Goal: Check status

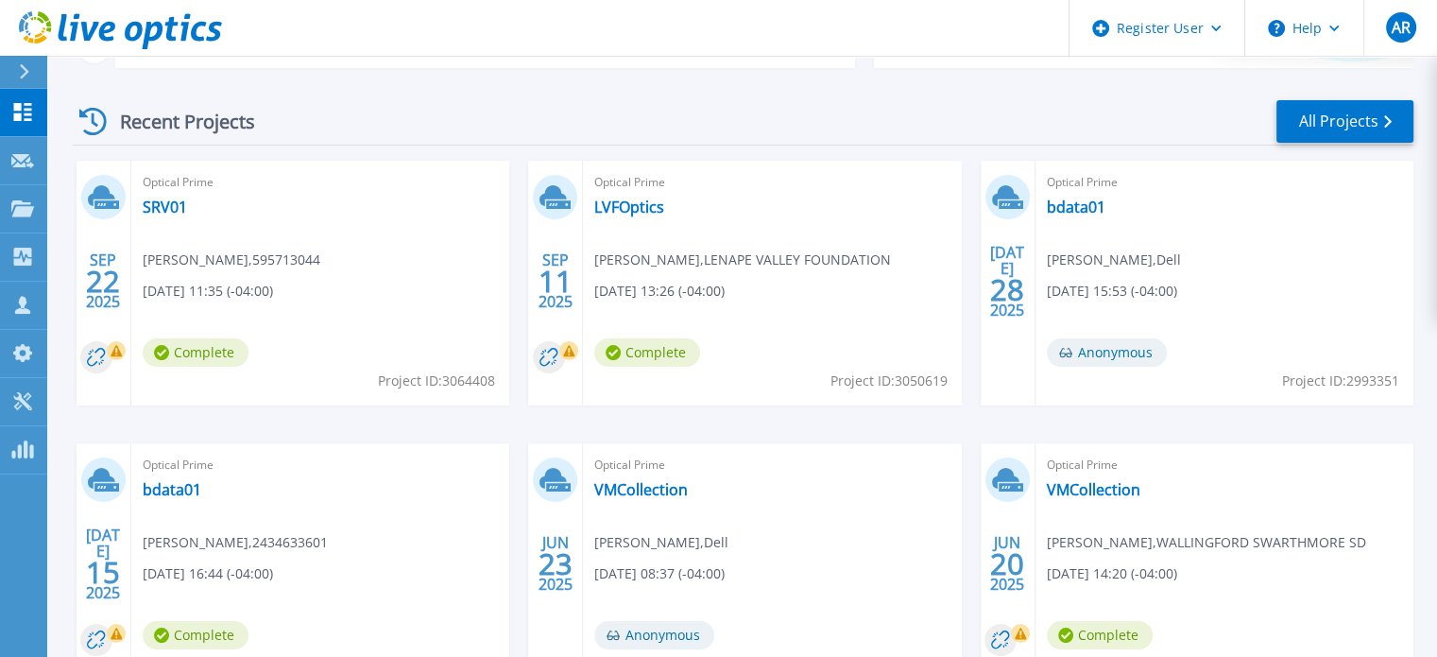
scroll to position [257, 0]
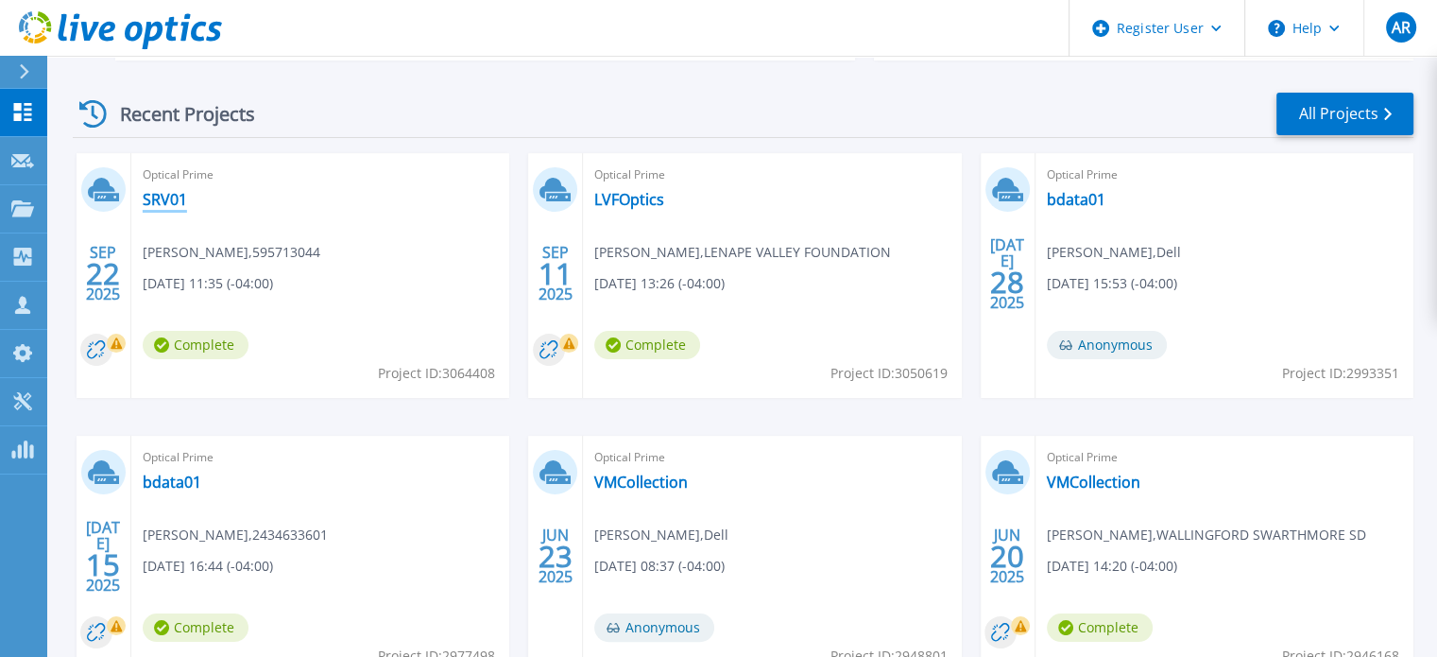
click at [156, 200] on link "SRV01" at bounding box center [165, 199] width 44 height 19
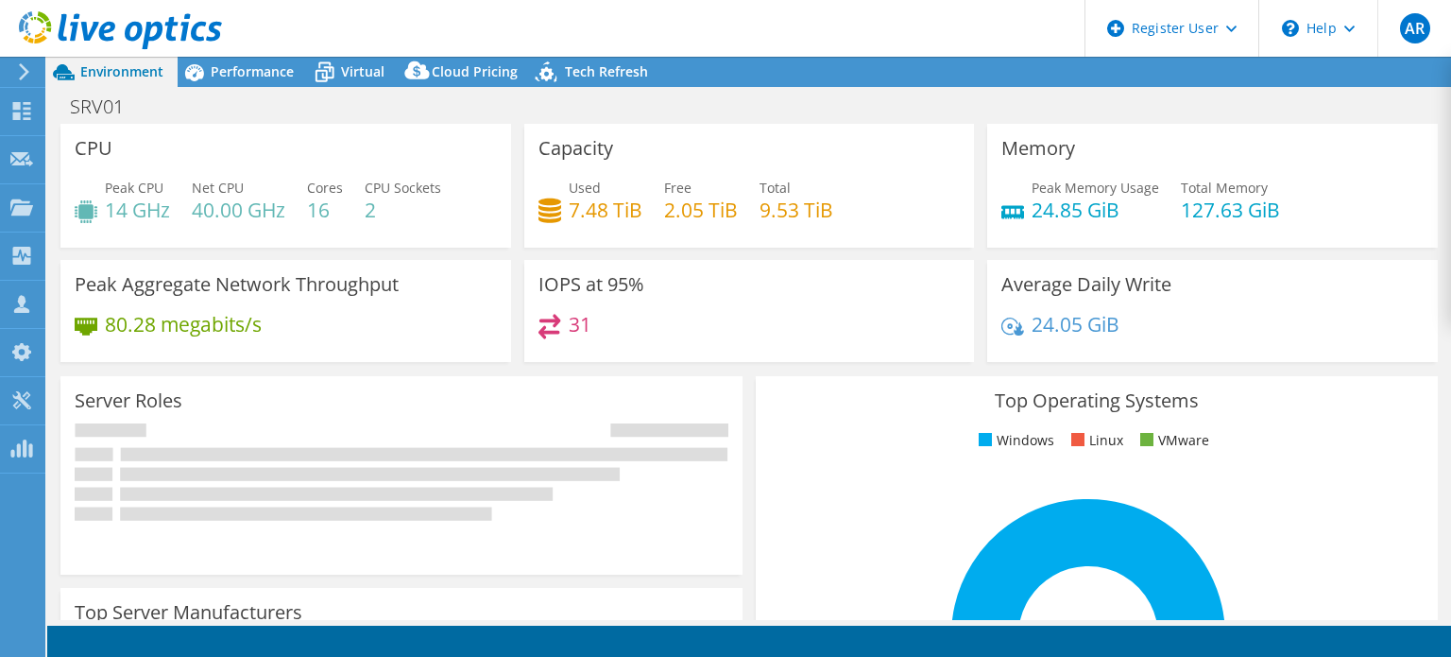
select select "USD"
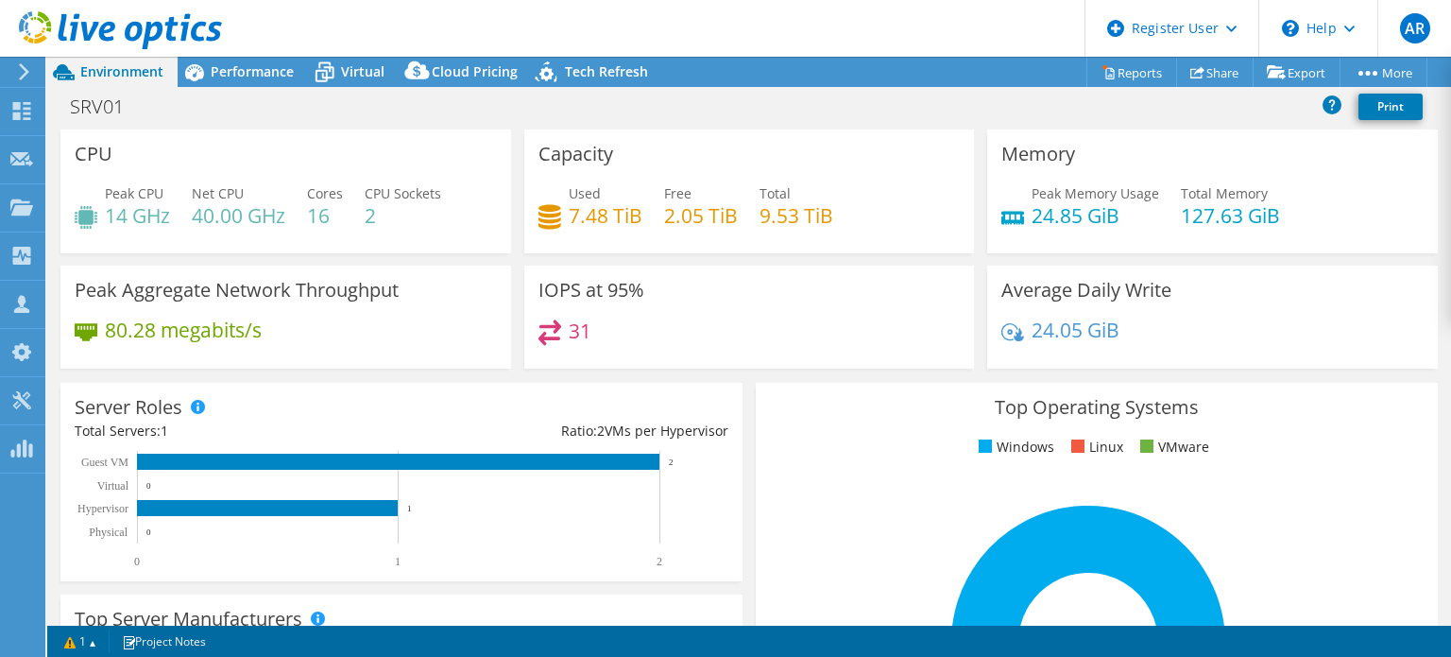
click at [1303, 365] on div "Average Daily Write 24.05 GiB" at bounding box center [1212, 317] width 451 height 103
click at [1285, 342] on div "24.05 GiB" at bounding box center [1213, 339] width 422 height 40
